Goal: Task Accomplishment & Management: Manage account settings

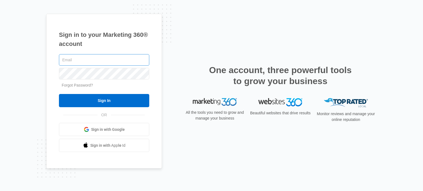
type input "r"
type input "a"
type input "[EMAIL_ADDRESS][DOMAIN_NAME]"
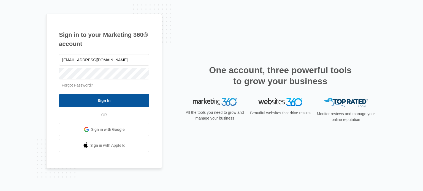
click at [107, 103] on input "Sign In" at bounding box center [104, 100] width 90 height 13
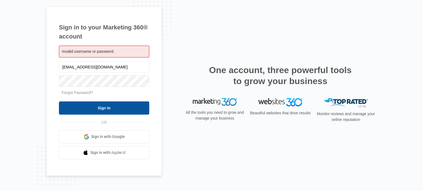
click at [90, 111] on input "Sign In" at bounding box center [104, 108] width 90 height 13
click at [86, 111] on input "Sign In" at bounding box center [104, 108] width 90 height 13
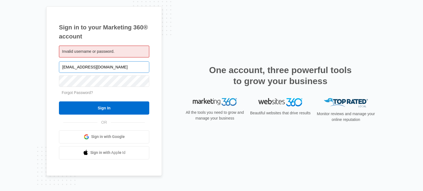
click at [68, 67] on input "[EMAIL_ADDRESS][DOMAIN_NAME]" at bounding box center [104, 67] width 90 height 12
type input "auctioneer@bidlegacy.com"
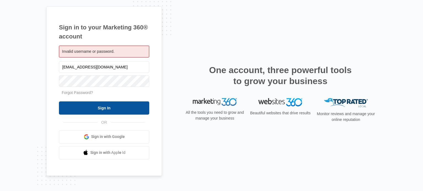
click at [106, 108] on input "Sign In" at bounding box center [104, 108] width 90 height 13
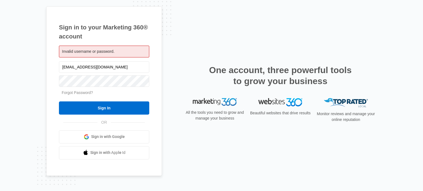
click at [80, 93] on link "Forgot Password?" at bounding box center [77, 93] width 31 height 4
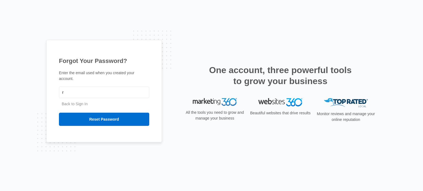
type input "[EMAIL_ADDRESS][DOMAIN_NAME]"
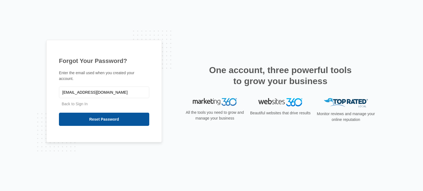
click at [101, 117] on input "Reset Password" at bounding box center [104, 119] width 90 height 13
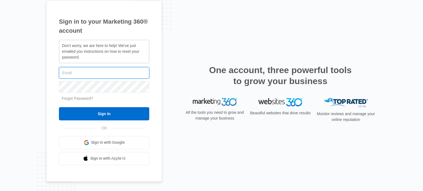
click at [119, 69] on input "text" at bounding box center [104, 73] width 90 height 12
type input "rich@bidlegacy.com"
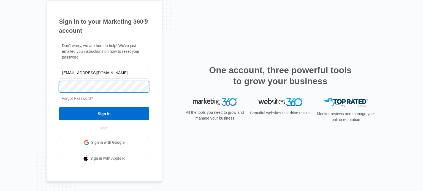
click at [55, 87] on div "Sign in to your Marketing 360® account Don't worry, we are here to help! We've …" at bounding box center [104, 91] width 116 height 181
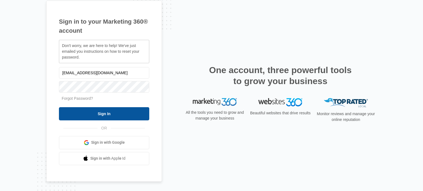
click at [112, 115] on input "Sign In" at bounding box center [104, 113] width 90 height 13
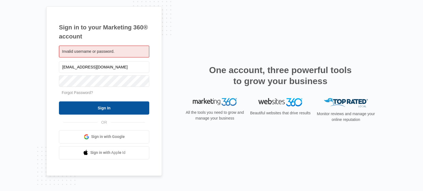
click at [102, 109] on input "Sign In" at bounding box center [104, 108] width 90 height 13
